Goal: Transaction & Acquisition: Subscribe to service/newsletter

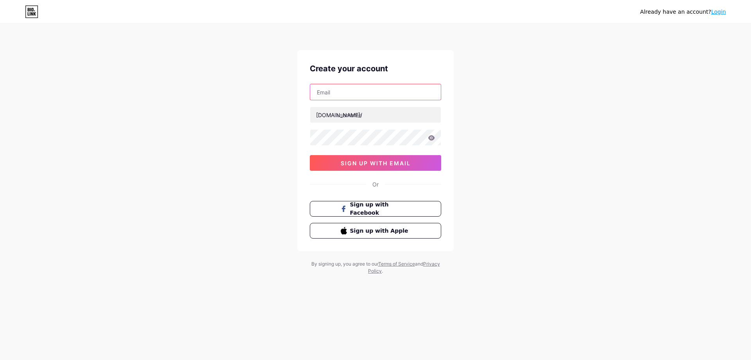
drag, startPoint x: 0, startPoint y: 0, endPoint x: 361, endPoint y: 94, distance: 373.0
click at [362, 95] on input "text" at bounding box center [375, 92] width 131 height 16
type input "[EMAIL_ADDRESS][DOMAIN_NAME]"
click at [361, 115] on input "text" at bounding box center [375, 115] width 131 height 16
type input "draftinhomesalgarve"
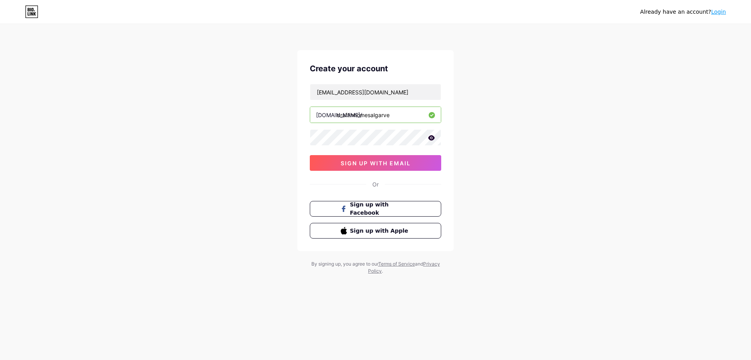
click at [433, 138] on icon at bounding box center [431, 137] width 7 height 5
click at [412, 160] on button "sign up with email" at bounding box center [375, 163] width 131 height 16
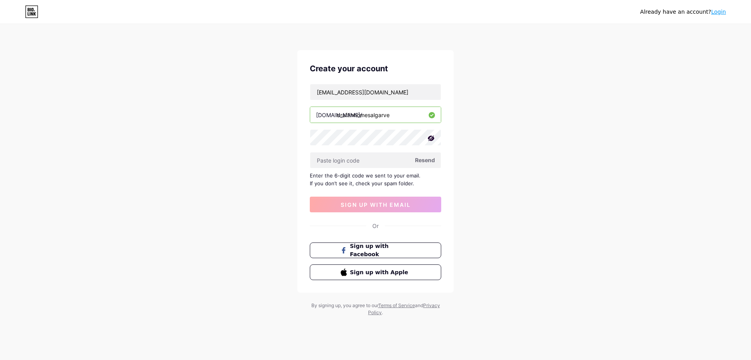
click at [423, 157] on span "Resend" at bounding box center [425, 160] width 20 height 8
paste input "530279"
type input "530279"
click at [395, 203] on span "sign up with email" at bounding box center [376, 204] width 70 height 7
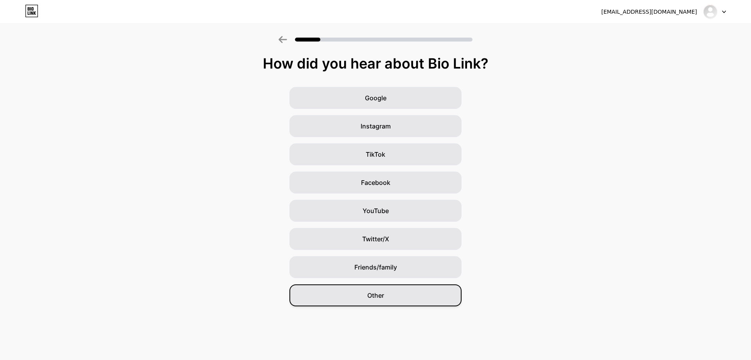
click at [393, 297] on div "Other" at bounding box center [376, 295] width 172 height 22
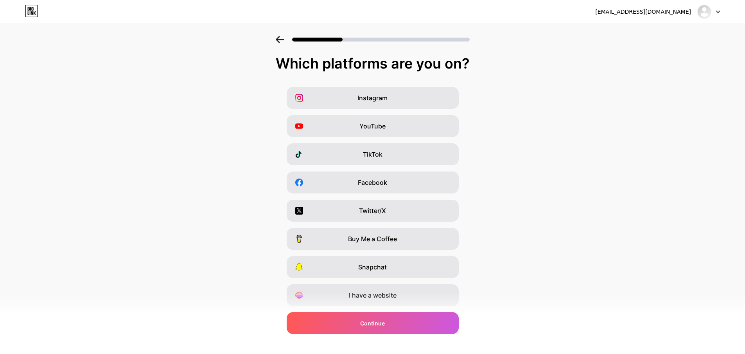
click at [388, 273] on div "Snapchat" at bounding box center [373, 267] width 172 height 22
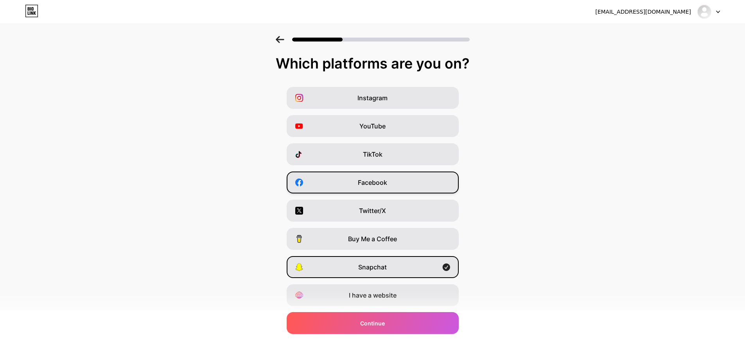
click at [401, 181] on div "Facebook" at bounding box center [373, 182] width 172 height 22
click at [413, 261] on div "Snapchat" at bounding box center [373, 267] width 172 height 22
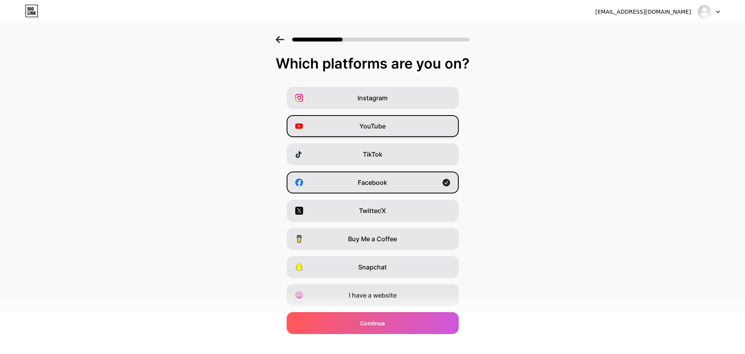
click at [379, 127] on span "YouTube" at bounding box center [373, 125] width 26 height 9
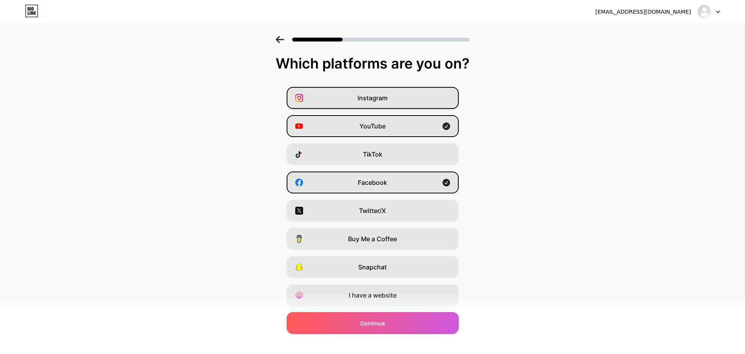
click at [383, 93] on div "Instagram" at bounding box center [373, 98] width 172 height 22
click at [389, 114] on div "Instagram YouTube TikTok Facebook Twitter/X Buy Me a Coffee Snapchat I have a w…" at bounding box center [372, 196] width 737 height 219
click at [396, 123] on div "YouTube" at bounding box center [373, 126] width 172 height 22
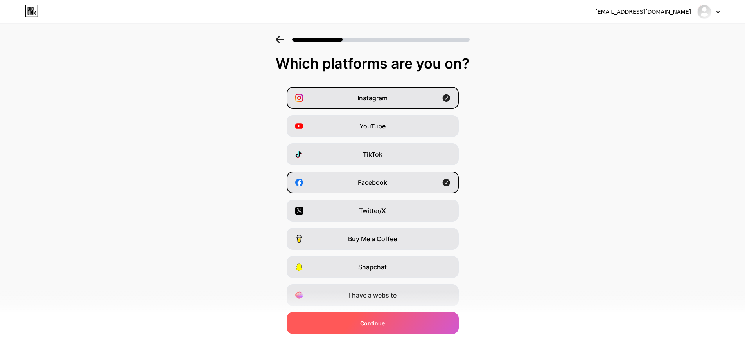
click at [380, 324] on span "Continue" at bounding box center [372, 323] width 25 height 8
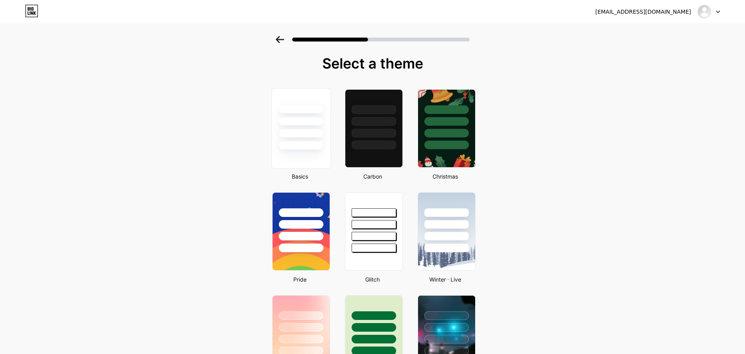
click at [305, 108] on div at bounding box center [301, 108] width 46 height 9
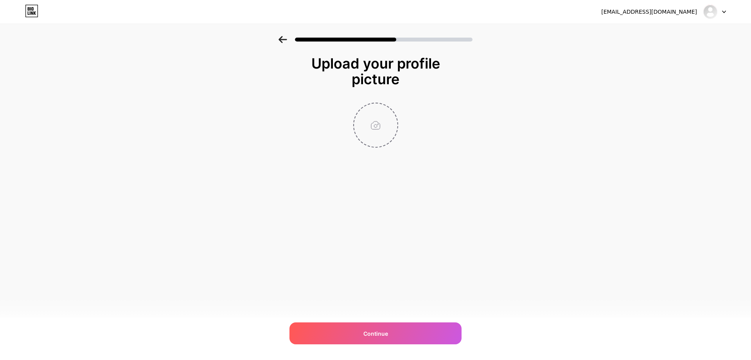
click at [377, 126] on input "file" at bounding box center [375, 124] width 43 height 43
click at [378, 123] on input "file" at bounding box center [375, 124] width 43 height 43
type input "C:\fakepath\LOGO_HOMES_HOMES - LOGO_COR (1).png"
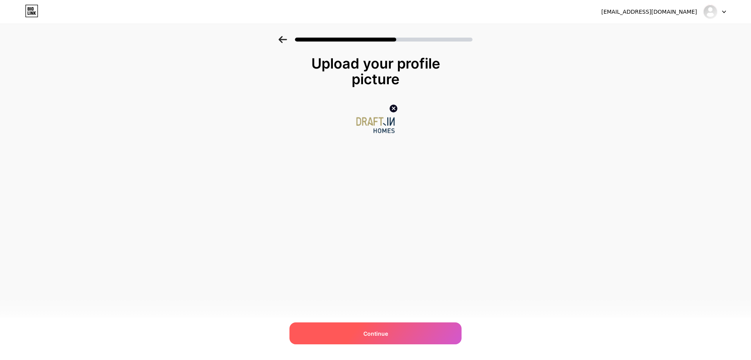
click at [369, 326] on div "Continue" at bounding box center [376, 333] width 172 height 22
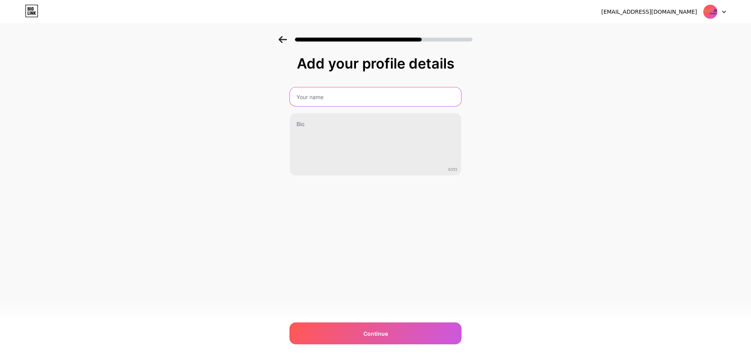
click at [347, 97] on input "text" at bounding box center [375, 96] width 171 height 19
type input "Draft-in Homes - [GEOGRAPHIC_DATA] & [GEOGRAPHIC_DATA]"
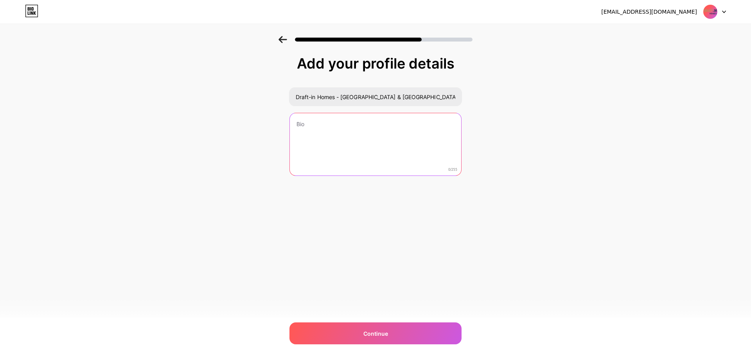
click at [354, 125] on textarea at bounding box center [375, 144] width 171 height 63
paste textarea "Draft In Homes Mediação e Gestão Imobiliária. Consulte-nos em [DOMAIN_NAME]"
click at [370, 126] on textarea "Draft In Homes Mediação e Gestão Imobiliária. Consulte-nos em [DOMAIN_NAME]" at bounding box center [375, 145] width 173 height 64
click at [386, 140] on textarea "Draft In Homes Mediação e Gestão Imobiliária. Consulte-nos em [DOMAIN_NAME]" at bounding box center [375, 145] width 173 height 64
type textarea "Draft In Homes Mediação e Gestão Imobiliária Consulte-nos em [DOMAIN_NAME]"
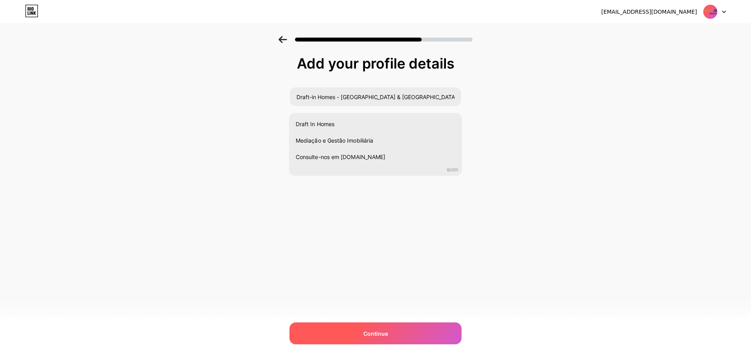
click at [406, 332] on div "Continue" at bounding box center [376, 333] width 172 height 22
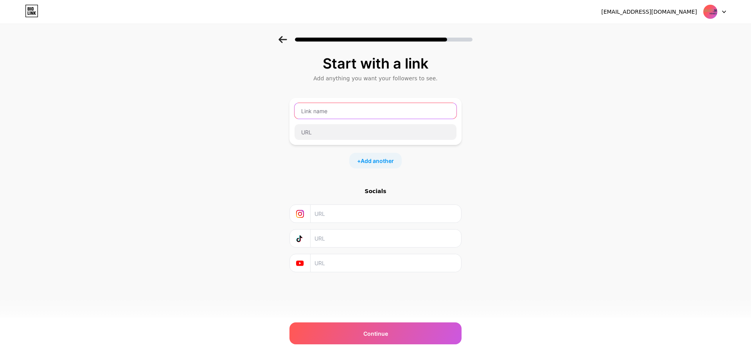
click at [355, 111] on input "text" at bounding box center [376, 111] width 162 height 16
type input "C"
type input "Vantagens em comprar connosco"
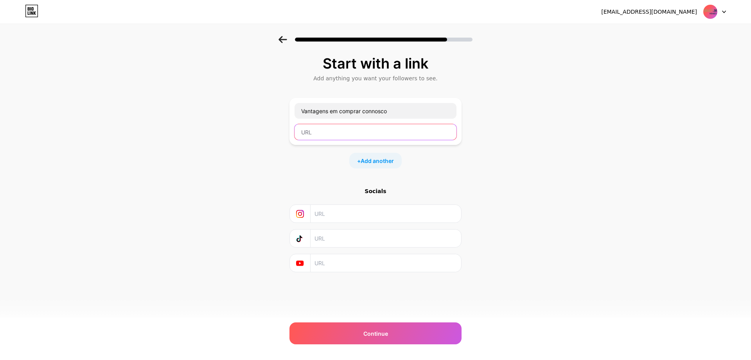
click at [394, 128] on input "text" at bounding box center [376, 132] width 162 height 16
paste input "[URL][DOMAIN_NAME]"
type input "[URL][DOMAIN_NAME]"
click at [368, 161] on span "Add another" at bounding box center [377, 160] width 33 height 8
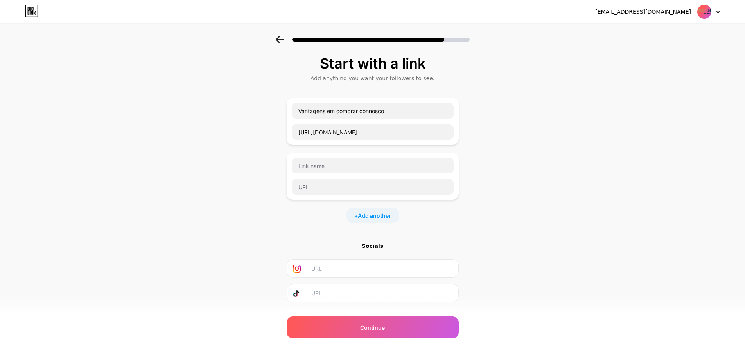
click at [545, 99] on div "Start with a link Add anything you want your followers to see. Vantagens em com…" at bounding box center [372, 201] width 745 height 330
click at [384, 170] on input "text" at bounding box center [373, 166] width 162 height 16
click at [344, 169] on input "text" at bounding box center [373, 166] width 162 height 16
type input "A nossa proposta para promover o seu imóvel"
click at [372, 186] on input "text" at bounding box center [373, 187] width 162 height 16
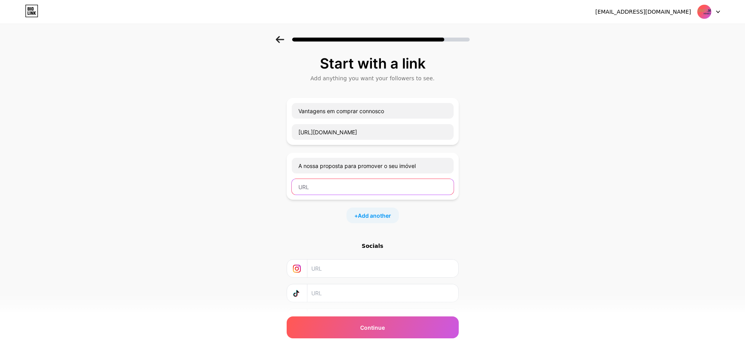
paste input "[URL][DOMAIN_NAME]"
type input "[URL][DOMAIN_NAME]"
click at [469, 237] on div "Start with a link Add anything you want your followers to see. Vantagens em com…" at bounding box center [372, 201] width 745 height 330
click at [375, 272] on input "text" at bounding box center [382, 268] width 142 height 18
click at [368, 267] on input "text" at bounding box center [382, 268] width 142 height 18
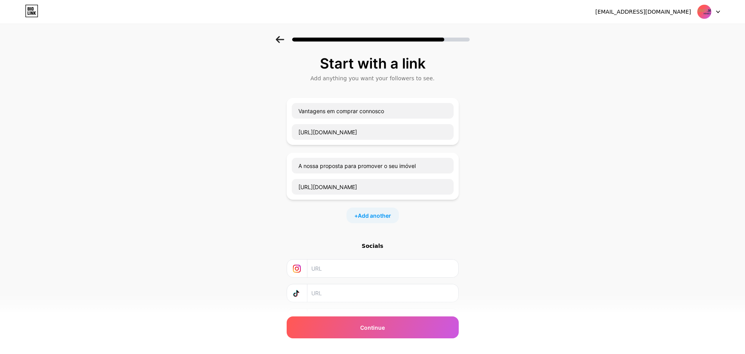
paste input "[URL][DOMAIN_NAME]"
type input "[URL][DOMAIN_NAME]"
click at [315, 294] on input "text" at bounding box center [382, 293] width 142 height 18
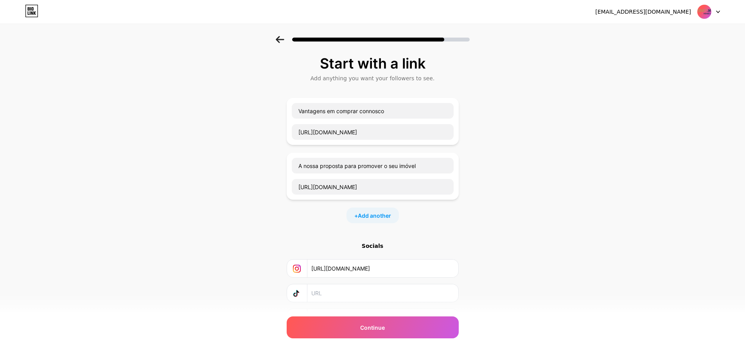
click at [295, 295] on div at bounding box center [297, 293] width 21 height 18
click at [317, 283] on div "Socials [URL][DOMAIN_NAME]" at bounding box center [373, 284] width 172 height 85
click at [389, 324] on div "Continue" at bounding box center [373, 327] width 172 height 22
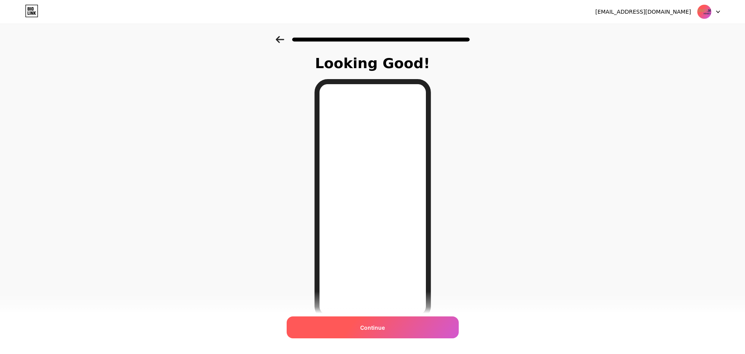
click at [377, 324] on span "Continue" at bounding box center [372, 327] width 25 height 8
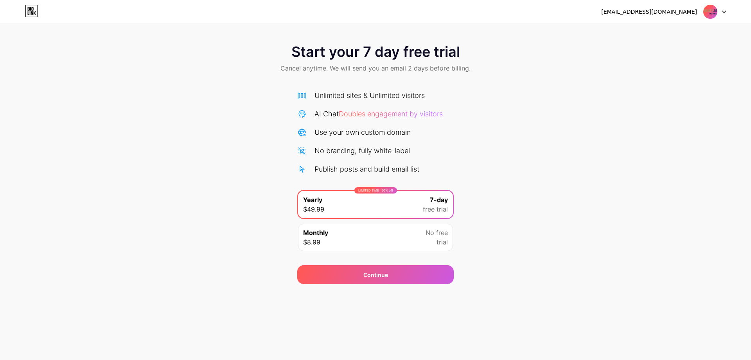
click at [393, 241] on div "Monthly $8.99 No free trial" at bounding box center [375, 236] width 155 height 27
click at [413, 205] on div "LIMITED TIME : 50% off Yearly $49.99 7-day free trial" at bounding box center [375, 204] width 155 height 27
click at [430, 245] on div "No free trial" at bounding box center [437, 237] width 22 height 19
click at [430, 239] on div "No free trial" at bounding box center [437, 237] width 22 height 19
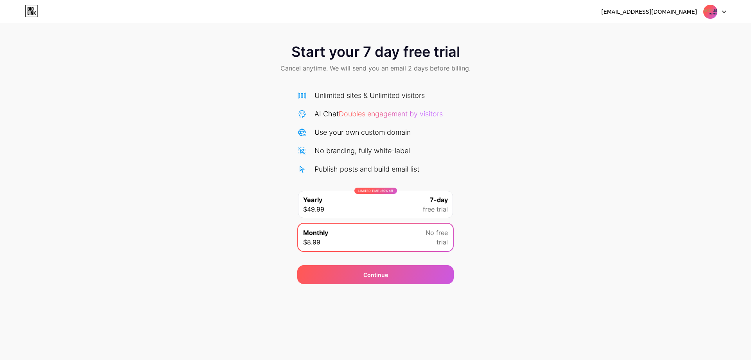
click at [417, 201] on div "LIMITED TIME : 50% off Yearly $49.99 7-day free trial" at bounding box center [375, 204] width 155 height 27
click at [420, 113] on span "Doubles engagement by visitors" at bounding box center [391, 114] width 104 height 8
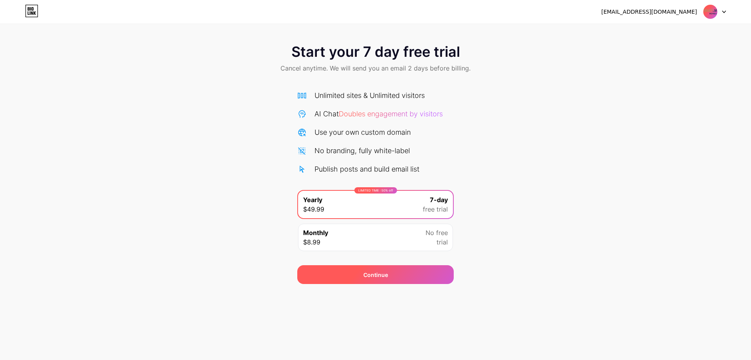
click at [410, 275] on div "Continue" at bounding box center [375, 274] width 156 height 19
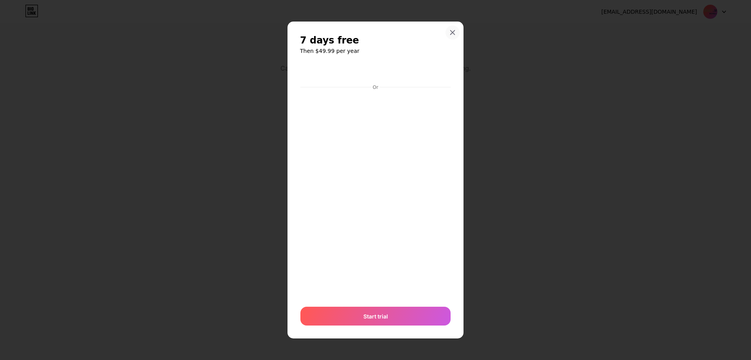
click at [452, 31] on icon at bounding box center [453, 33] width 4 height 4
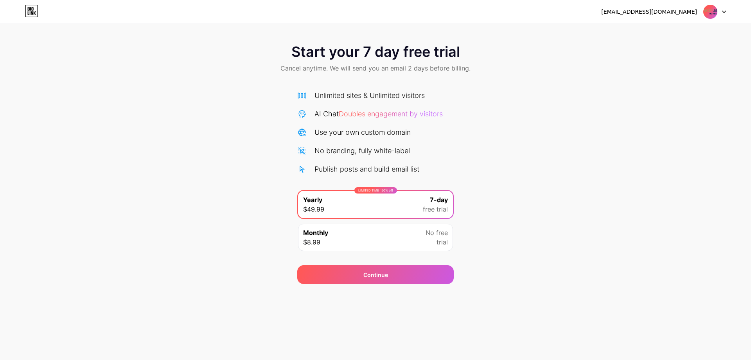
click at [714, 13] on img at bounding box center [710, 11] width 15 height 15
click at [724, 13] on icon at bounding box center [724, 12] width 3 height 2
click at [373, 68] on span "Cancel anytime. We will send you an email 2 days before billing." at bounding box center [376, 67] width 190 height 9
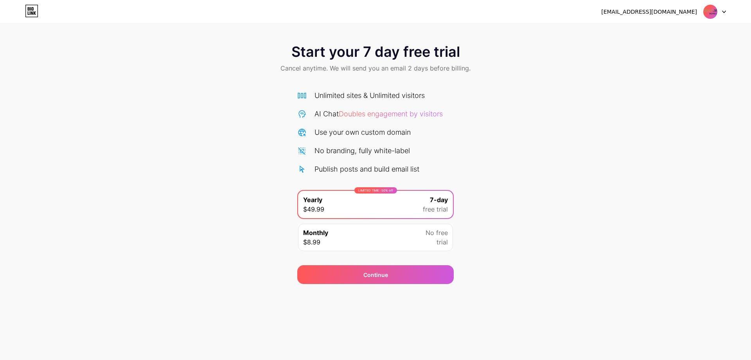
click at [365, 189] on div "LIMITED TIME : 50% off" at bounding box center [375, 190] width 43 height 6
click at [377, 115] on span "Doubles engagement by visitors" at bounding box center [391, 114] width 104 height 8
click at [379, 119] on div "Unlimited sites & Unlimited visitors AI Chat Doubles engagement by visitors Use…" at bounding box center [375, 132] width 156 height 84
click at [379, 120] on div "Unlimited sites & Unlimited visitors AI Chat Doubles engagement by visitors Use…" at bounding box center [375, 132] width 156 height 84
click at [380, 118] on div "AI Chat Doubles engagement by visitors" at bounding box center [379, 113] width 128 height 11
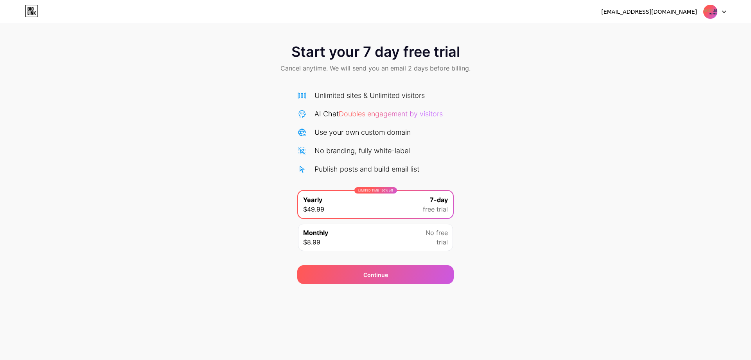
click at [31, 12] on icon at bounding box center [31, 11] width 13 height 13
click at [653, 16] on div "[EMAIL_ADDRESS][DOMAIN_NAME]" at bounding box center [663, 12] width 125 height 14
click at [654, 15] on div "[EMAIL_ADDRESS][DOMAIN_NAME]" at bounding box center [649, 12] width 96 height 8
click at [702, 13] on div "[EMAIL_ADDRESS][DOMAIN_NAME]" at bounding box center [663, 12] width 125 height 14
click at [709, 12] on img at bounding box center [710, 11] width 15 height 15
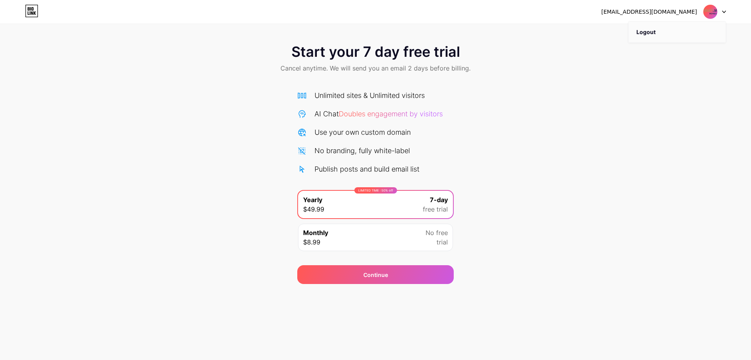
click at [653, 32] on li "Logout" at bounding box center [677, 32] width 97 height 21
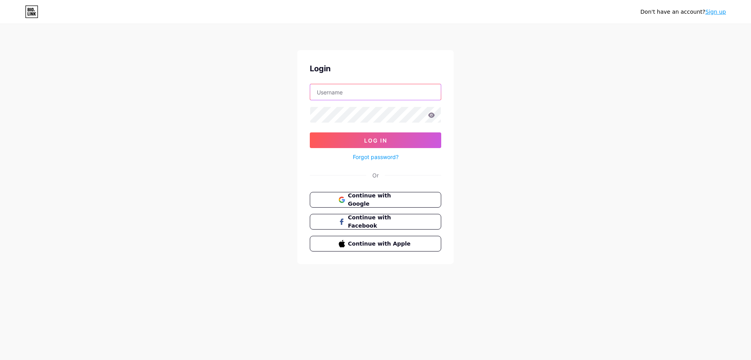
click at [345, 97] on input "text" at bounding box center [375, 92] width 131 height 16
click at [345, 96] on input "text" at bounding box center [375, 92] width 131 height 16
type input "[EMAIL_ADDRESS][DOMAIN_NAME]"
click at [352, 96] on input "[EMAIL_ADDRESS][DOMAIN_NAME]" at bounding box center [375, 92] width 131 height 16
click at [310, 132] on button "Log In" at bounding box center [375, 140] width 131 height 16
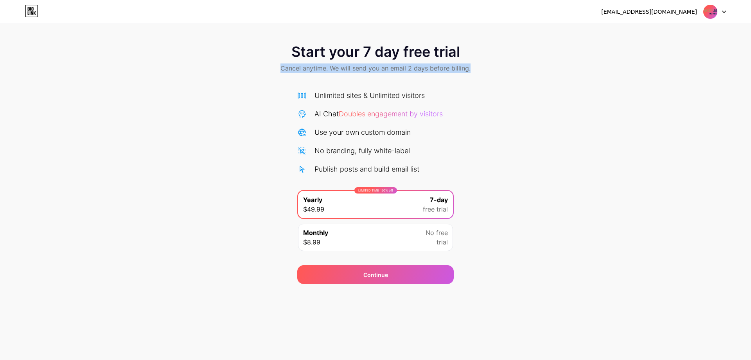
drag, startPoint x: 281, startPoint y: 68, endPoint x: 497, endPoint y: 67, distance: 216.0
click at [497, 67] on div "Start your 7 day free trial Cancel anytime. We will send you an email 2 days be…" at bounding box center [375, 59] width 751 height 46
click at [355, 42] on div "Start your 7 day free trial Cancel anytime. We will send you an email 2 days be…" at bounding box center [375, 59] width 751 height 46
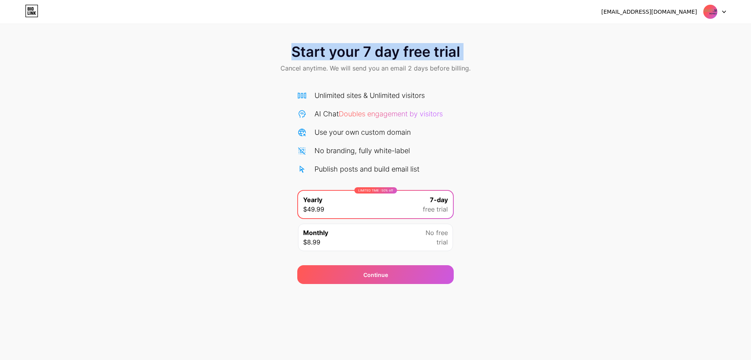
click at [355, 42] on div "Start your 7 day free trial Cancel anytime. We will send you an email 2 days be…" at bounding box center [375, 59] width 751 height 46
click at [27, 11] on icon at bounding box center [31, 11] width 13 height 13
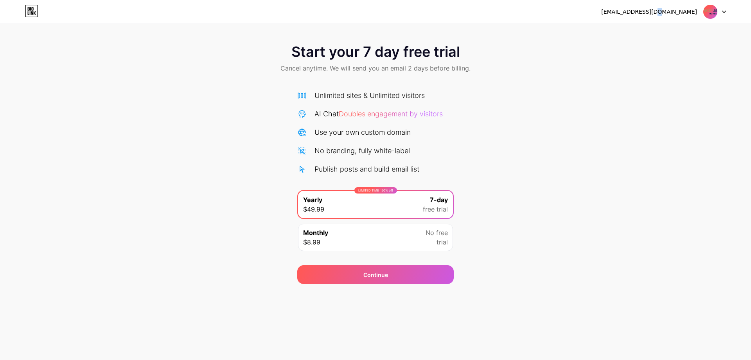
click at [683, 11] on div "[EMAIL_ADDRESS][DOMAIN_NAME]" at bounding box center [649, 12] width 96 height 8
click at [683, 12] on div "[EMAIL_ADDRESS][DOMAIN_NAME]" at bounding box center [649, 12] width 96 height 8
drag, startPoint x: 683, startPoint y: 12, endPoint x: 692, endPoint y: 12, distance: 9.4
click at [684, 13] on div "[EMAIL_ADDRESS][DOMAIN_NAME]" at bounding box center [649, 12] width 96 height 8
click at [709, 12] on img at bounding box center [710, 11] width 15 height 15
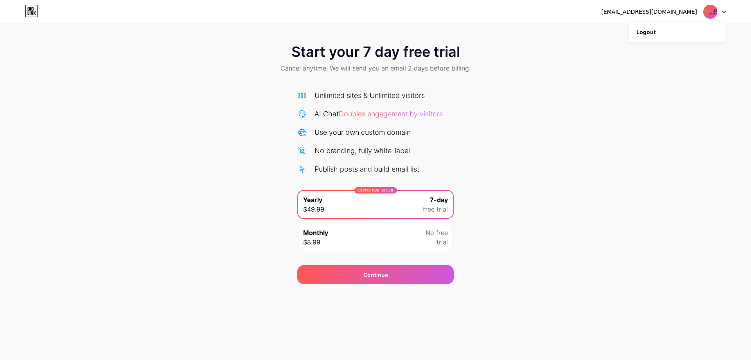
click at [725, 9] on div at bounding box center [714, 12] width 23 height 14
click at [725, 10] on div at bounding box center [714, 12] width 23 height 14
click at [653, 28] on li "Logout" at bounding box center [677, 32] width 97 height 21
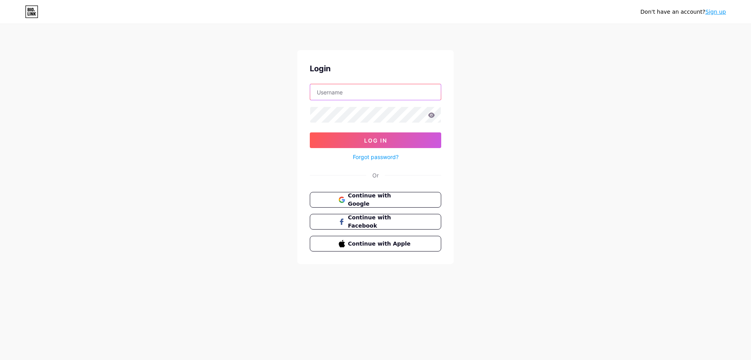
click at [374, 93] on input "text" at bounding box center [375, 92] width 131 height 16
